Goal: Task Accomplishment & Management: Manage account settings

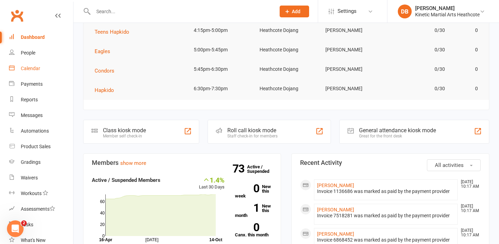
click at [34, 67] on div "Calendar" at bounding box center [30, 68] width 19 height 6
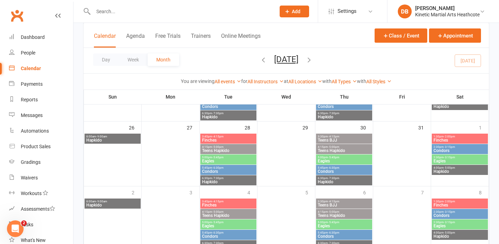
scroll to position [328, 0]
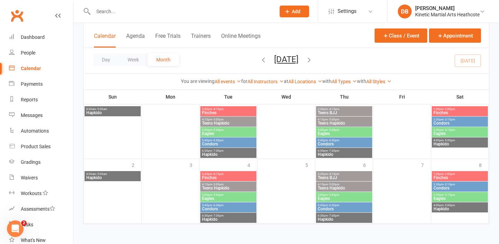
click at [313, 63] on icon "button" at bounding box center [309, 60] width 8 height 8
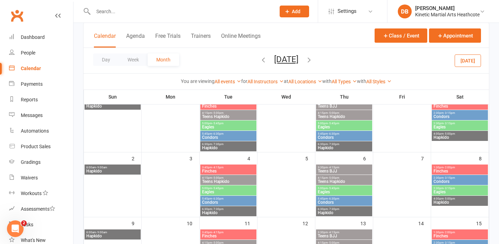
scroll to position [60, 0]
click at [406, 37] on button "Class / Event" at bounding box center [400, 35] width 53 height 14
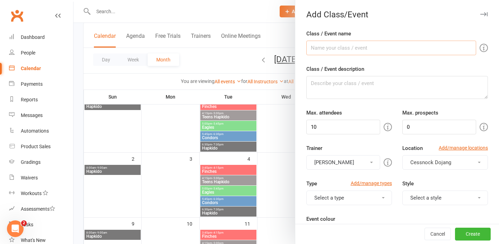
click at [356, 46] on input "Class / Event name" at bounding box center [391, 48] width 170 height 15
click at [211, 62] on div at bounding box center [285, 122] width 425 height 244
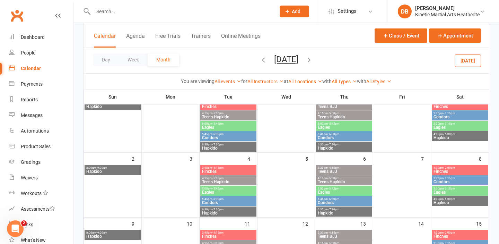
click at [277, 58] on button "[DATE]" at bounding box center [286, 59] width 24 height 10
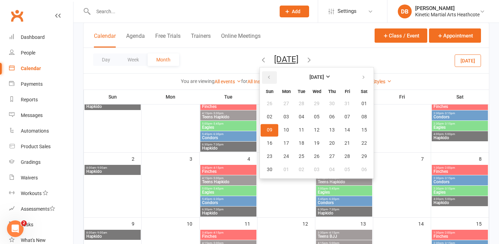
click at [262, 76] on button "button" at bounding box center [269, 77] width 15 height 12
click at [309, 77] on strong "[DATE]" at bounding box center [316, 77] width 15 height 6
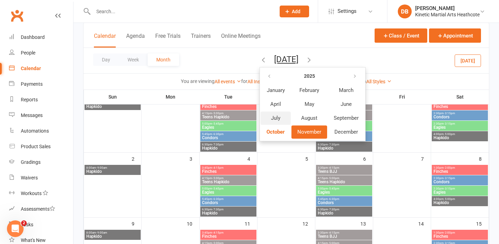
click at [263, 116] on button "July" at bounding box center [276, 117] width 30 height 13
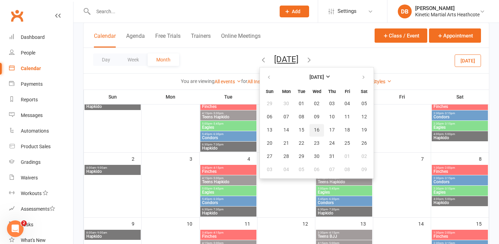
click at [314, 128] on span "16" at bounding box center [317, 130] width 6 height 6
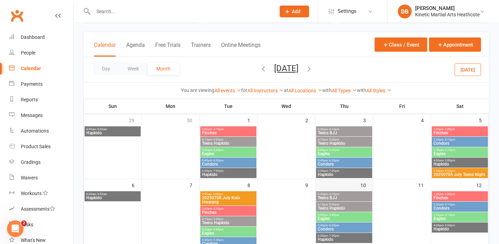
scroll to position [36, 0]
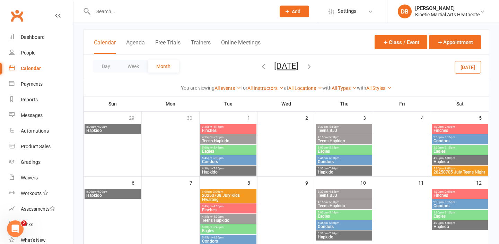
click at [313, 69] on icon "button" at bounding box center [309, 66] width 8 height 8
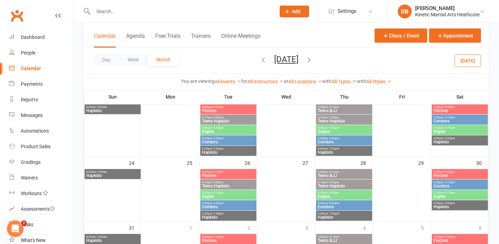
scroll to position [312, 0]
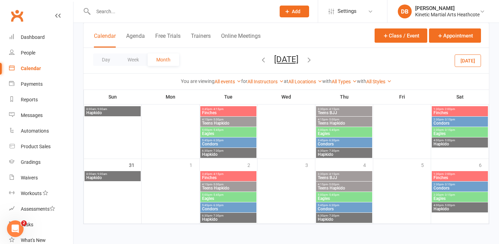
click at [259, 61] on icon "button" at bounding box center [263, 60] width 8 height 8
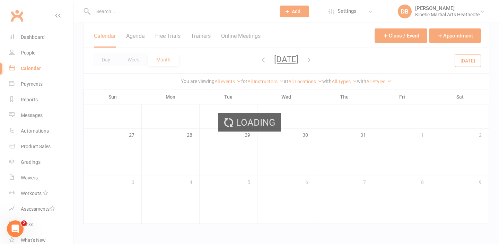
scroll to position [207, 0]
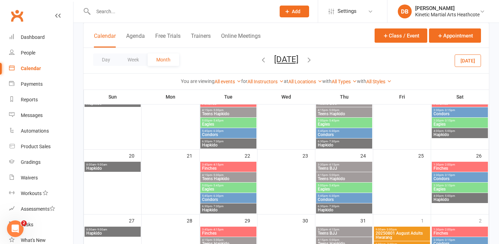
click at [259, 61] on icon "button" at bounding box center [263, 60] width 8 height 8
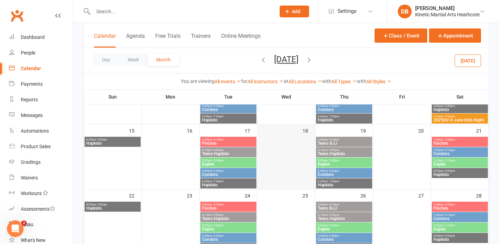
scroll to position [152, 0]
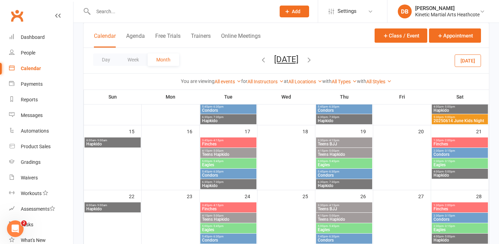
click at [313, 59] on icon "button" at bounding box center [309, 60] width 8 height 8
click at [0, 0] on div "Loading" at bounding box center [0, 0] width 0 height 0
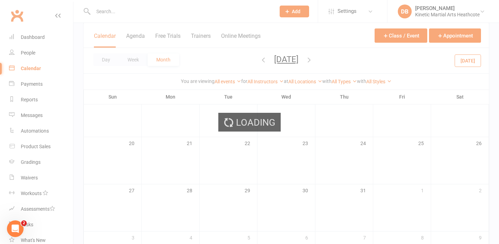
click at [315, 59] on div "Loading" at bounding box center [249, 122] width 499 height 244
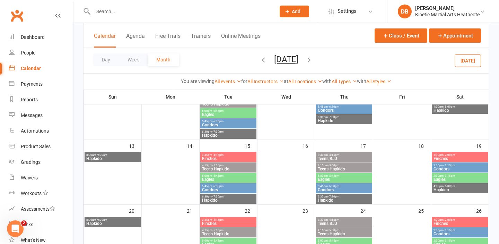
click at [313, 59] on icon "button" at bounding box center [309, 60] width 8 height 8
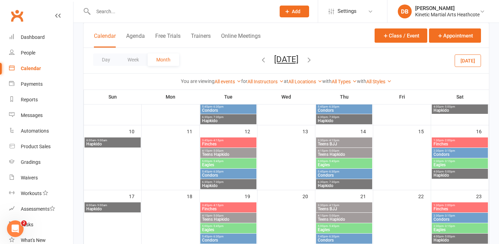
click at [313, 59] on icon "button" at bounding box center [309, 60] width 8 height 8
click at [313, 60] on icon "button" at bounding box center [309, 60] width 8 height 8
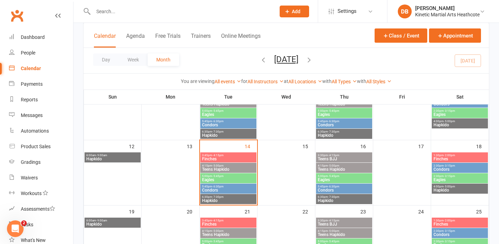
click at [313, 59] on icon "button" at bounding box center [309, 60] width 8 height 8
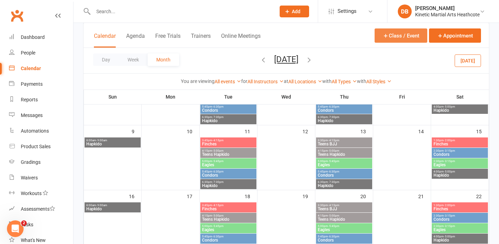
click at [419, 34] on button "Class / Event" at bounding box center [400, 35] width 53 height 14
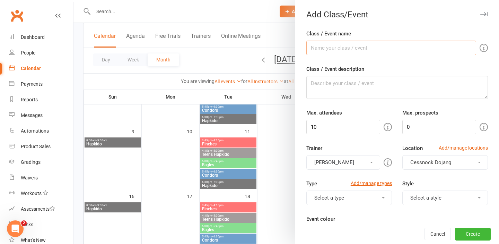
click at [385, 49] on input "Class / Event name" at bounding box center [391, 48] width 170 height 15
type input "20251108 November Kids Night"
click at [315, 126] on input "10" at bounding box center [343, 127] width 74 height 15
type input "30"
click at [405, 130] on input "0" at bounding box center [439, 127] width 74 height 15
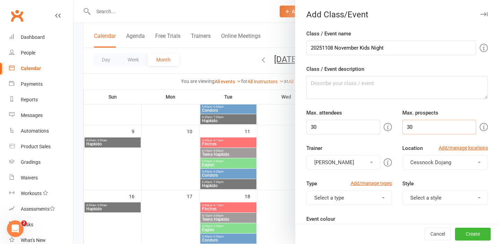
type input "30"
click at [355, 162] on button "[PERSON_NAME]" at bounding box center [343, 162] width 74 height 15
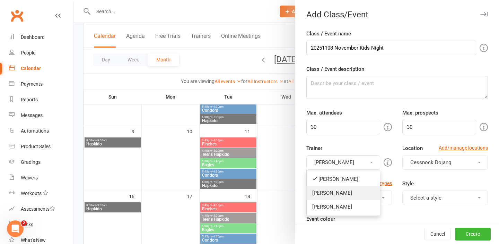
click at [342, 195] on link "[PERSON_NAME]" at bounding box center [343, 193] width 73 height 14
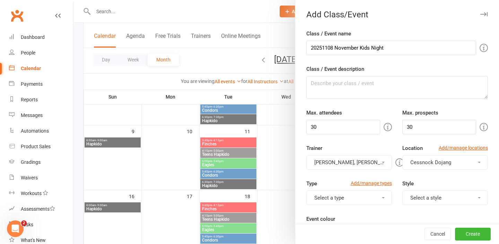
click at [354, 166] on button "[PERSON_NAME], [PERSON_NAME]" at bounding box center [349, 162] width 86 height 15
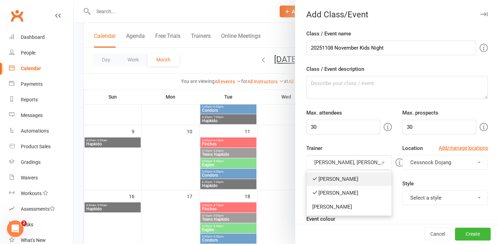
click at [350, 177] on link "[PERSON_NAME]" at bounding box center [349, 179] width 85 height 14
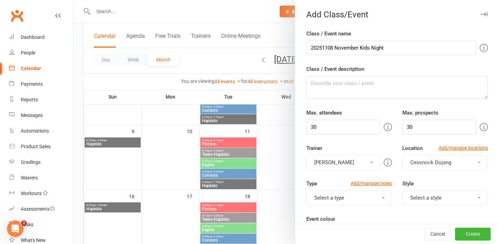
click at [418, 161] on span "Cessnock Dojang" at bounding box center [430, 162] width 41 height 6
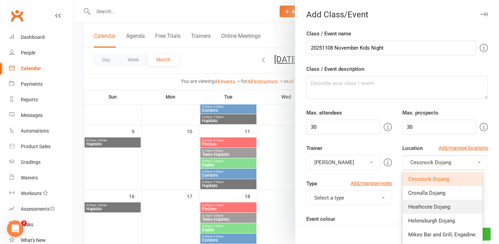
click at [420, 207] on span "Heathcote Dojang" at bounding box center [429, 206] width 42 height 6
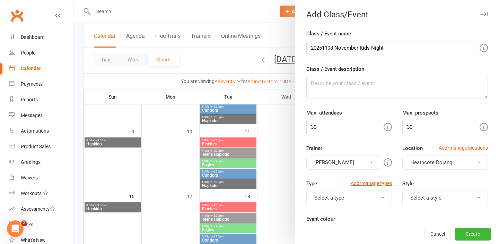
click at [360, 194] on button "Select a type" at bounding box center [349, 197] width 86 height 15
click at [306, 190] on button "Select a type" at bounding box center [349, 197] width 86 height 15
click at [378, 200] on button "Select a type" at bounding box center [349, 197] width 86 height 15
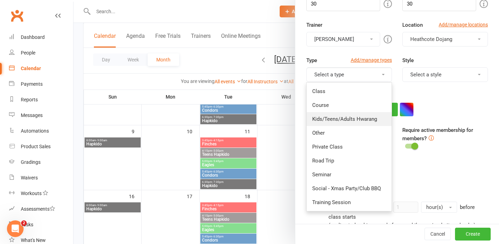
scroll to position [124, 0]
click at [346, 118] on link "Kids/Teens/Adults Hwarang" at bounding box center [349, 118] width 85 height 14
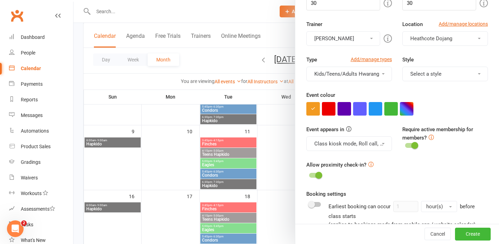
click at [437, 83] on div "Type Add/manage types Kids/Teens/Adults Hwarang Class Course Kids/Teens/Adults …" at bounding box center [397, 72] width 192 height 35
click at [438, 72] on button "Select a style" at bounding box center [445, 74] width 86 height 15
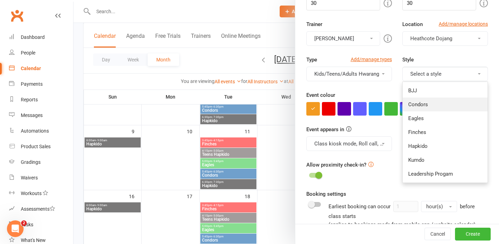
click at [415, 108] on link "Condors" at bounding box center [445, 104] width 85 height 14
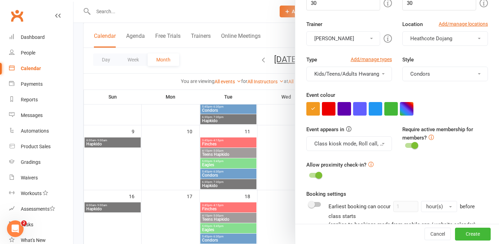
click at [423, 66] on div "Style Condors BJJ Condors Eagles Finches Hapkido Kumdo Leadership Progam" at bounding box center [445, 68] width 96 height 26
click at [425, 71] on button "Condors" at bounding box center [445, 74] width 86 height 15
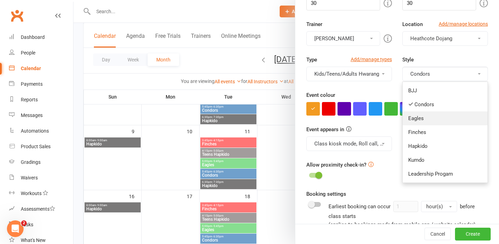
click at [425, 111] on link "Eagles" at bounding box center [445, 118] width 85 height 14
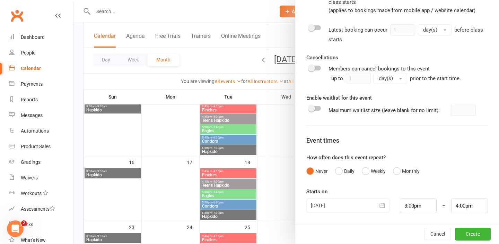
scroll to position [193, 0]
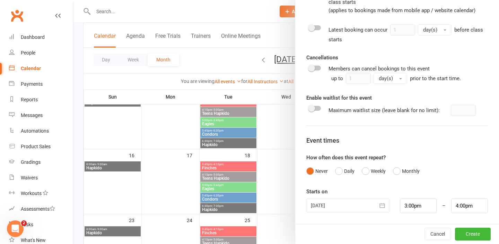
click at [346, 201] on div at bounding box center [347, 205] width 83 height 14
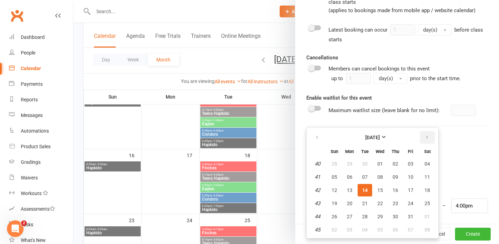
click at [431, 139] on button "button" at bounding box center [427, 137] width 15 height 12
click at [424, 175] on span "08" at bounding box center [427, 177] width 6 height 6
type input "[DATE]"
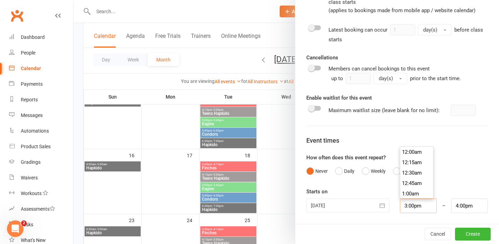
click at [432, 207] on input "3:00pm" at bounding box center [418, 205] width 37 height 15
type input "5:30pm"
click at [418, 181] on li "5:30pm" at bounding box center [416, 183] width 33 height 10
click at [460, 201] on input "6:30pm" at bounding box center [469, 205] width 37 height 15
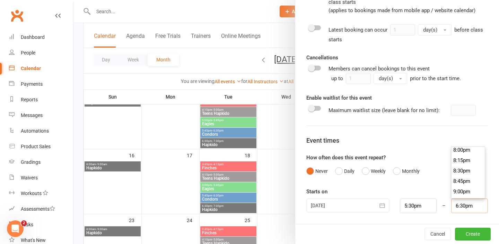
scroll to position [837, 0]
type input "9:00pm"
click at [461, 189] on li "9:00pm" at bounding box center [467, 188] width 33 height 10
click at [466, 231] on button "Create" at bounding box center [473, 234] width 36 height 12
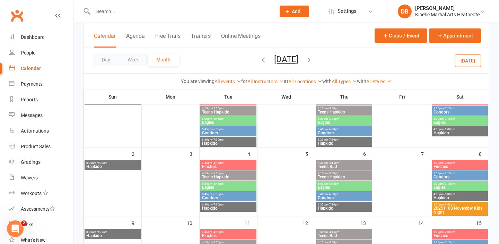
scroll to position [74, 0]
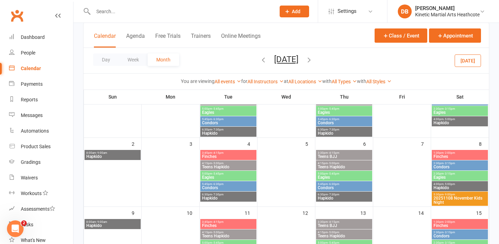
click at [449, 194] on span "- 9:00pm" at bounding box center [448, 194] width 11 height 3
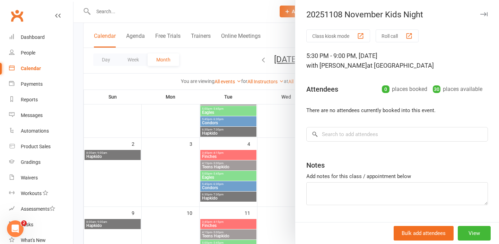
click at [369, 143] on div "Class kiosk mode Roll call 5:30 PM - 9:00 PM, [DATE] with [PERSON_NAME] at [GEO…" at bounding box center [397, 134] width 204 height 210
click at [371, 134] on input "search" at bounding box center [397, 134] width 182 height 15
click at [342, 132] on input "search" at bounding box center [397, 134] width 182 height 15
click at [341, 133] on input "search" at bounding box center [397, 134] width 182 height 15
click at [327, 136] on input "jayden" at bounding box center [397, 134] width 182 height 15
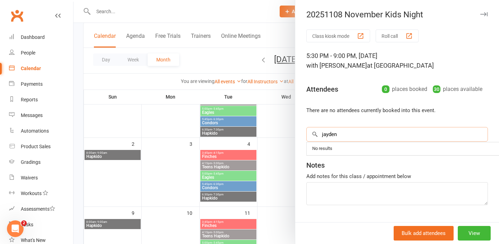
click at [344, 136] on input "jayden" at bounding box center [397, 134] width 182 height 15
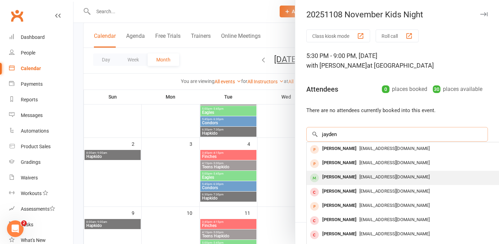
type input "jayden"
click at [341, 174] on div "[PERSON_NAME]" at bounding box center [339, 177] width 40 height 10
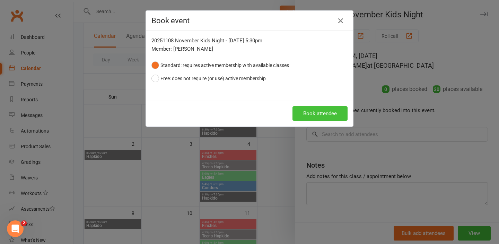
click at [324, 109] on button "Book attendee" at bounding box center [319, 113] width 55 height 15
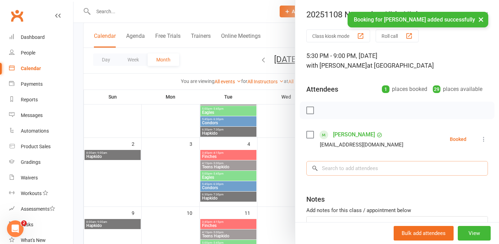
click at [344, 167] on input "search" at bounding box center [397, 168] width 182 height 15
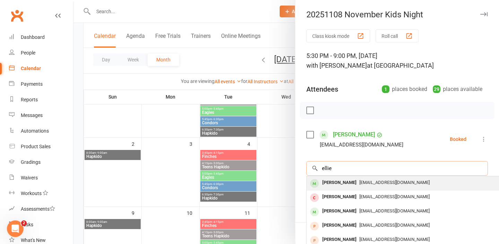
type input "ellie"
click at [359, 183] on span "[EMAIL_ADDRESS][DOMAIN_NAME]" at bounding box center [394, 181] width 70 height 5
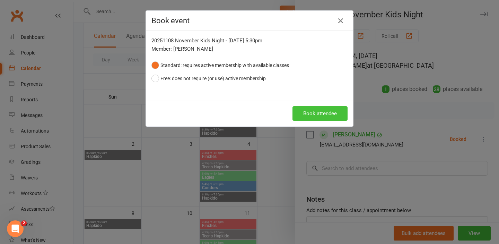
click at [340, 116] on button "Book attendee" at bounding box center [319, 113] width 55 height 15
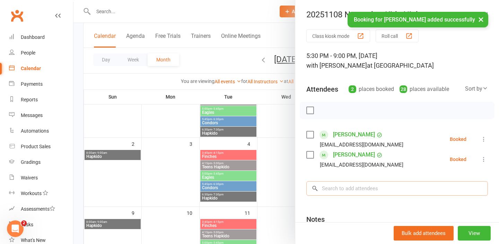
click at [354, 190] on input "search" at bounding box center [397, 188] width 182 height 15
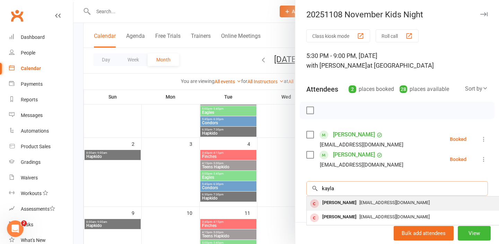
type input "kayla"
click at [389, 200] on span "[EMAIL_ADDRESS][DOMAIN_NAME]" at bounding box center [394, 202] width 70 height 5
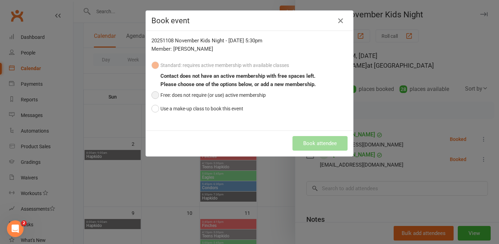
click at [176, 95] on button "Free: does not require (or use) active membership" at bounding box center [208, 94] width 114 height 13
click at [310, 143] on button "Book attendee" at bounding box center [319, 143] width 55 height 15
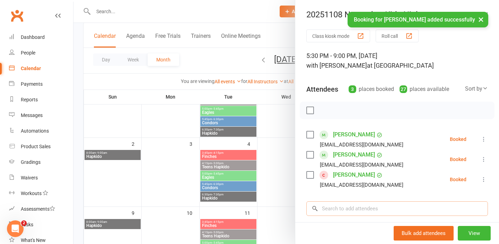
click at [370, 210] on input "search" at bounding box center [397, 208] width 182 height 15
